Goal: Transaction & Acquisition: Purchase product/service

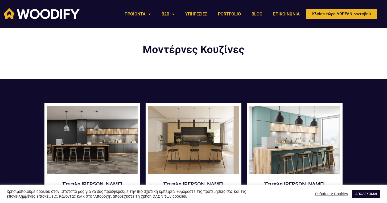
click at [116, 150] on img at bounding box center [92, 139] width 91 height 68
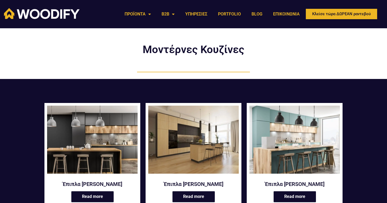
click at [197, 150] on img at bounding box center [193, 139] width 91 height 68
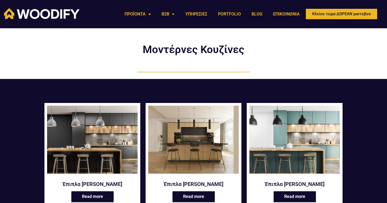
click at [297, 165] on img at bounding box center [295, 139] width 91 height 68
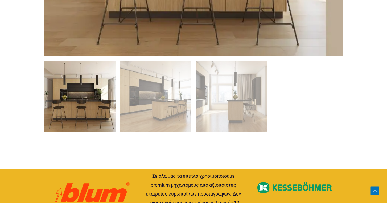
scroll to position [390, 0]
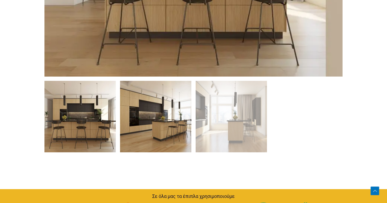
click at [146, 125] on img at bounding box center [155, 116] width 71 height 71
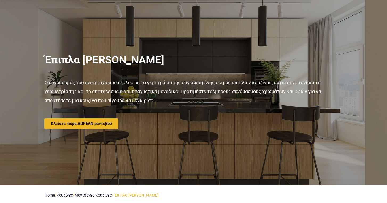
scroll to position [0, 0]
